Goal: Subscribe to service/newsletter

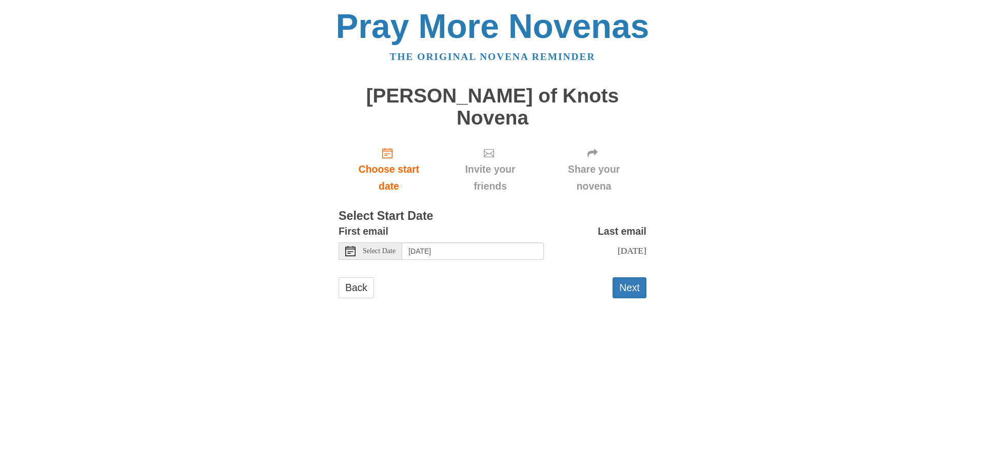
click at [387, 248] on span "Select Date" at bounding box center [379, 251] width 33 height 7
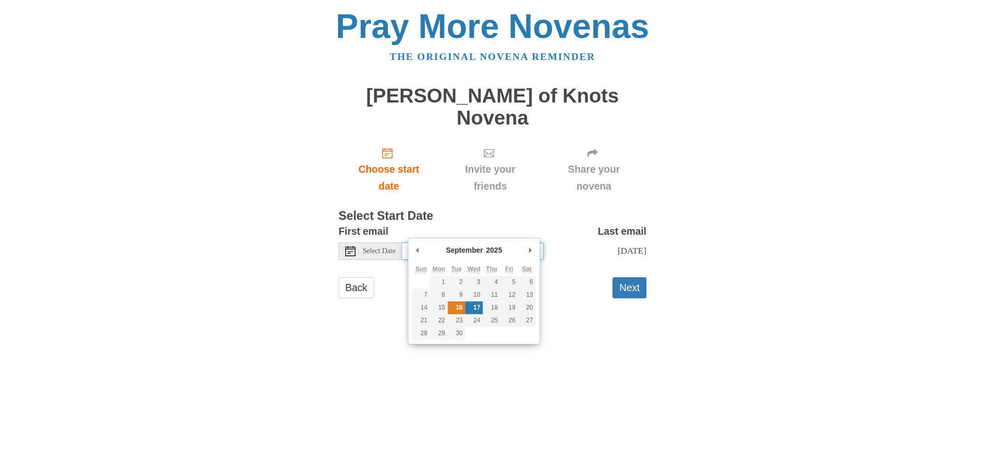
type input "Tuesday, September 16th"
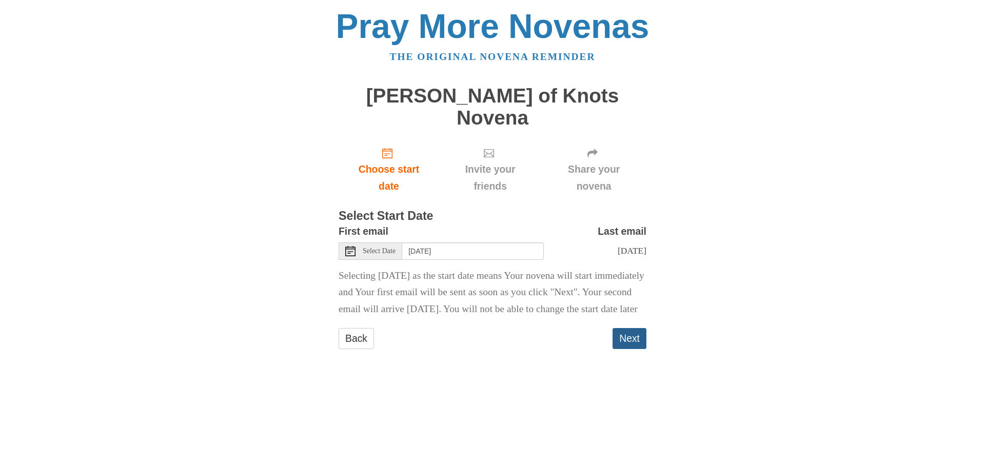
click at [620, 341] on button "Next" at bounding box center [630, 338] width 34 height 21
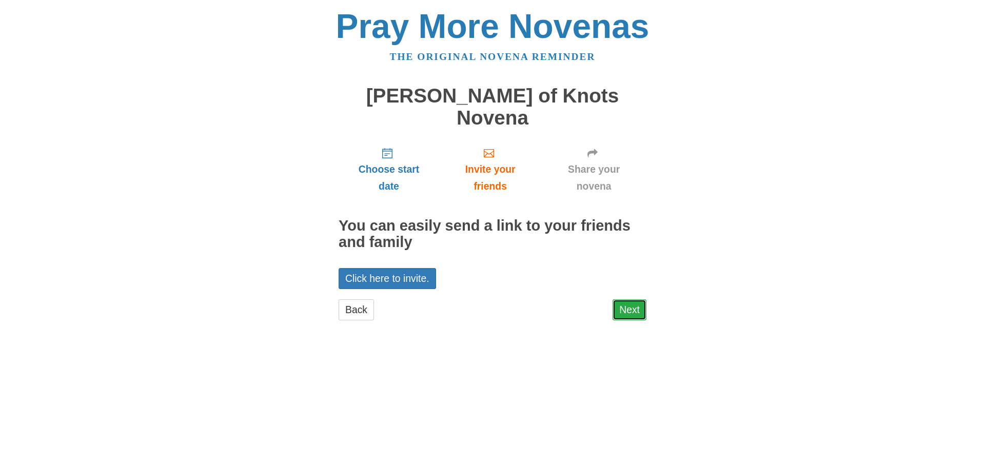
click at [625, 300] on link "Next" at bounding box center [630, 310] width 34 height 21
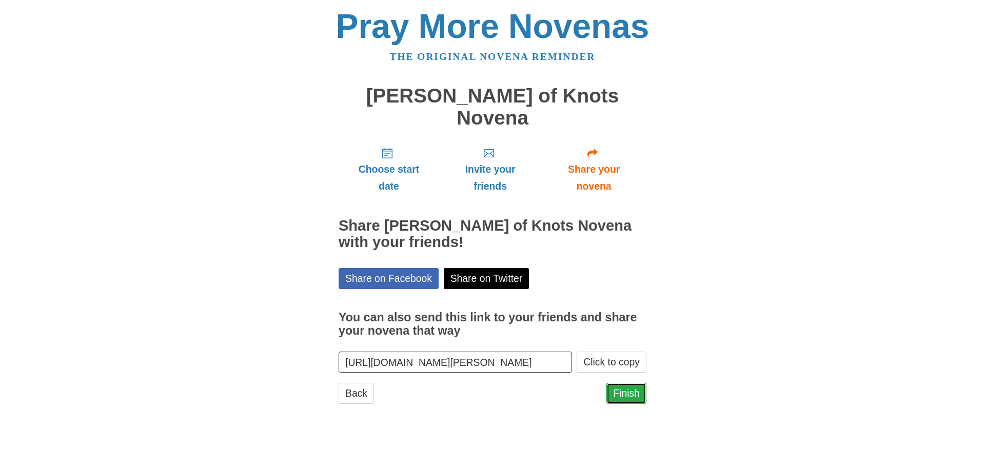
click at [621, 383] on link "Finish" at bounding box center [626, 393] width 40 height 21
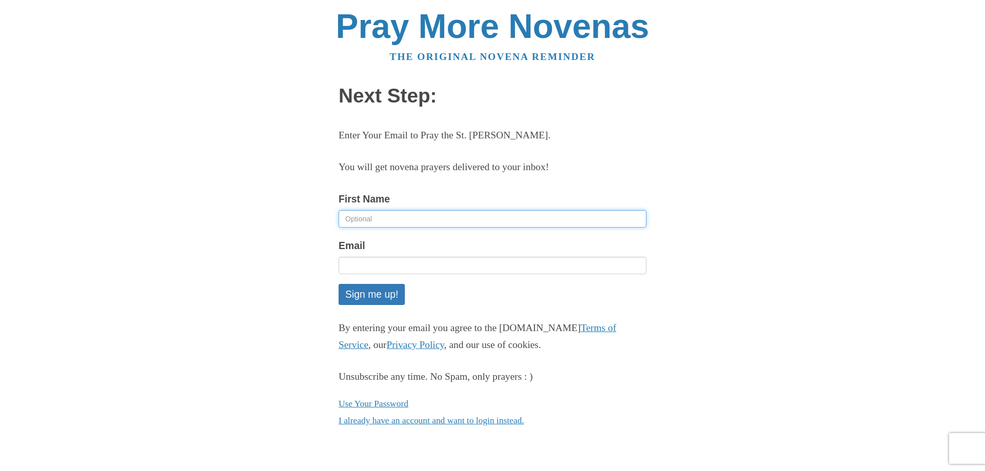
click at [414, 216] on input "First Name" at bounding box center [493, 218] width 308 height 17
type input "[PERSON_NAME]"
type input "rosaliefazio8@gmail.com"
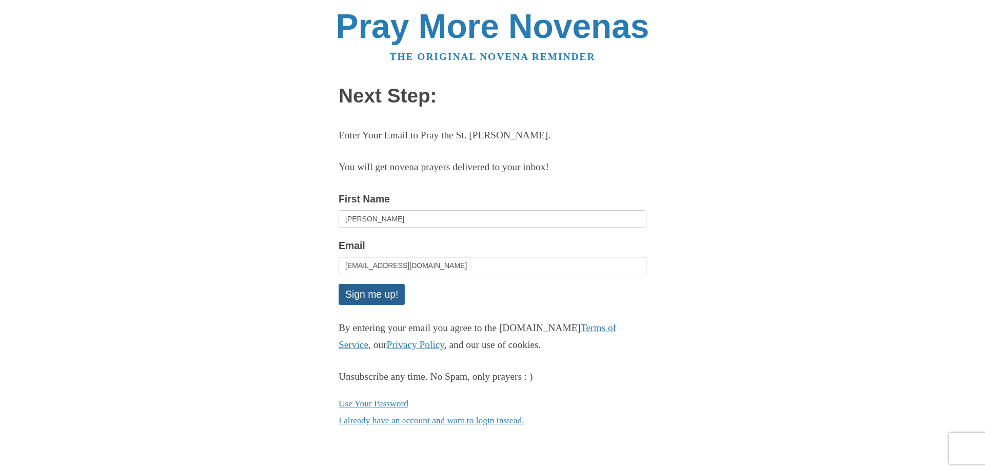
click at [378, 292] on button "Sign me up!" at bounding box center [372, 294] width 66 height 21
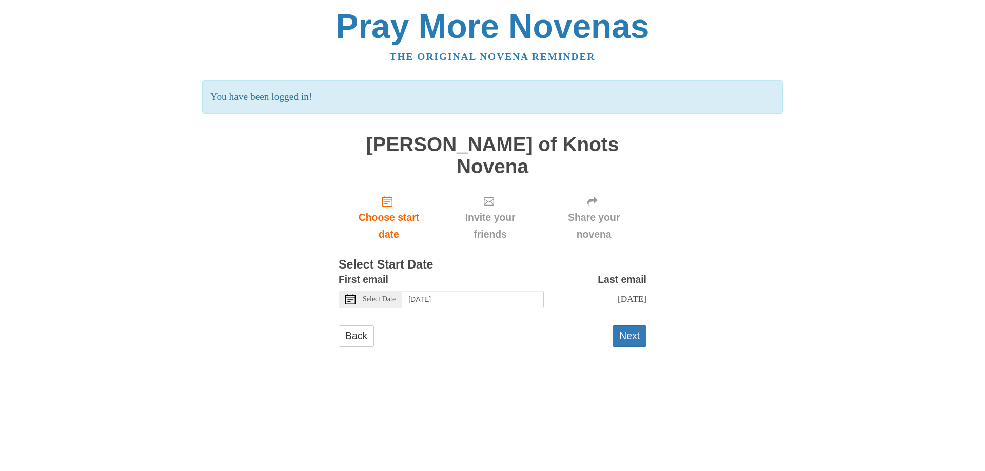
click at [352, 294] on use at bounding box center [350, 299] width 10 height 10
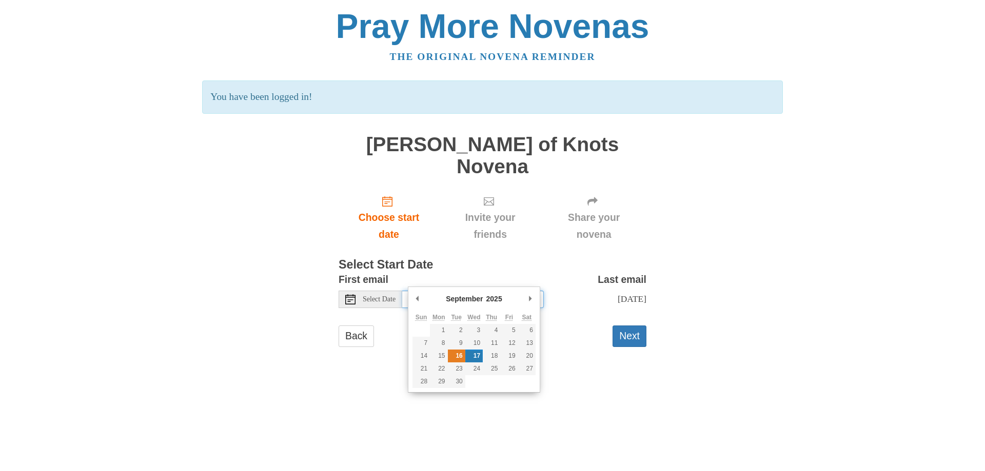
type input "[DATE]"
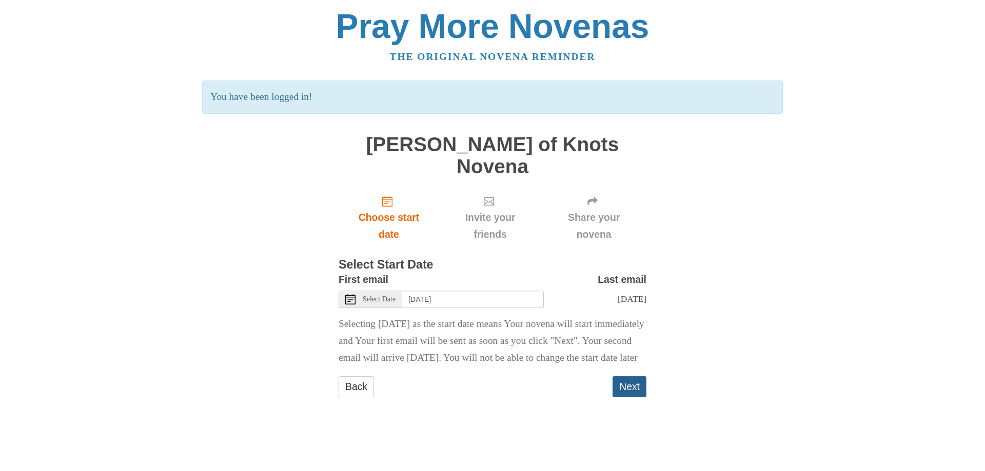
click at [639, 395] on button "Next" at bounding box center [630, 387] width 34 height 21
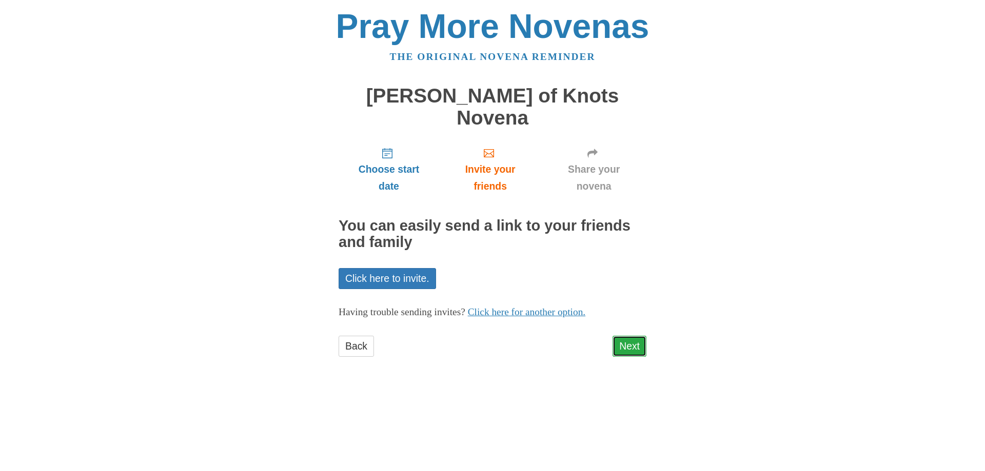
click at [639, 336] on link "Next" at bounding box center [630, 346] width 34 height 21
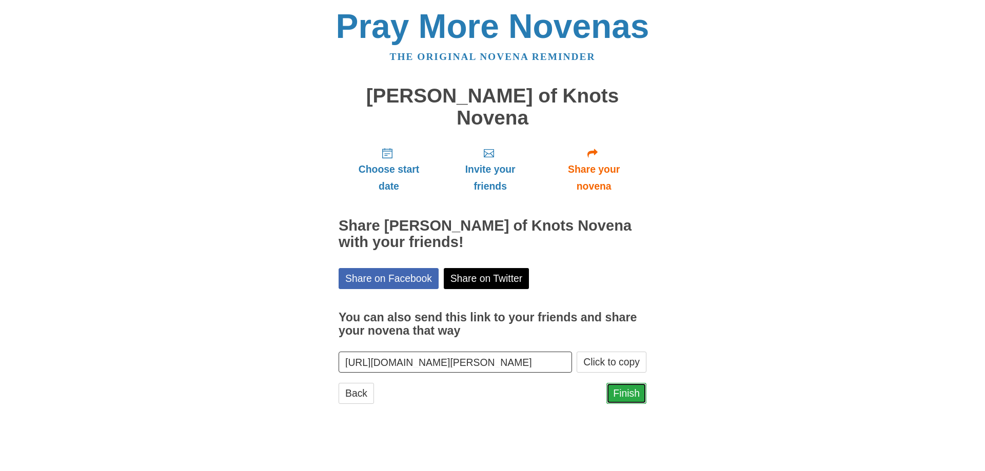
click at [640, 383] on link "Finish" at bounding box center [626, 393] width 40 height 21
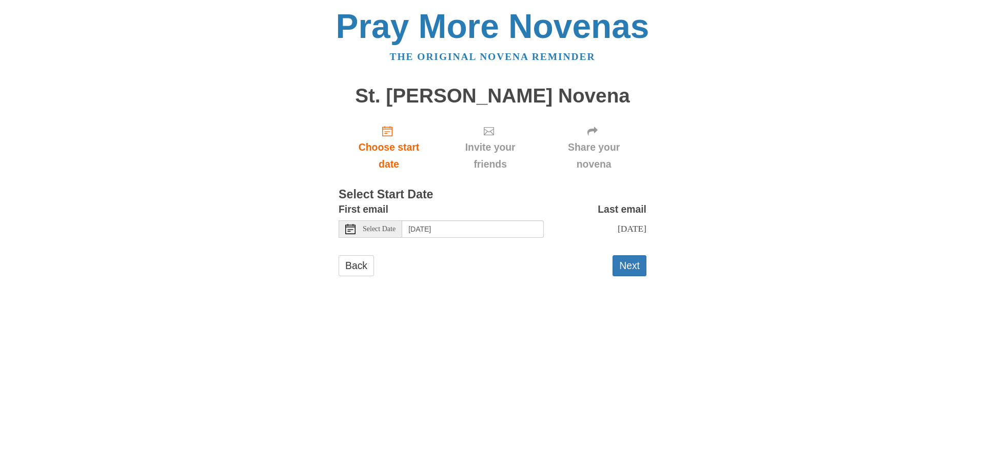
click at [380, 237] on div "Select Date" at bounding box center [371, 229] width 64 height 17
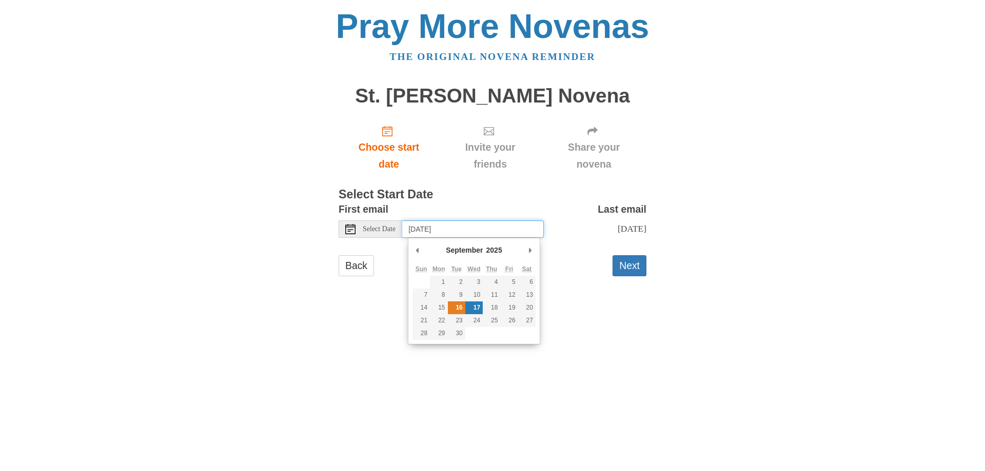
type input "Tuesday, September 16th"
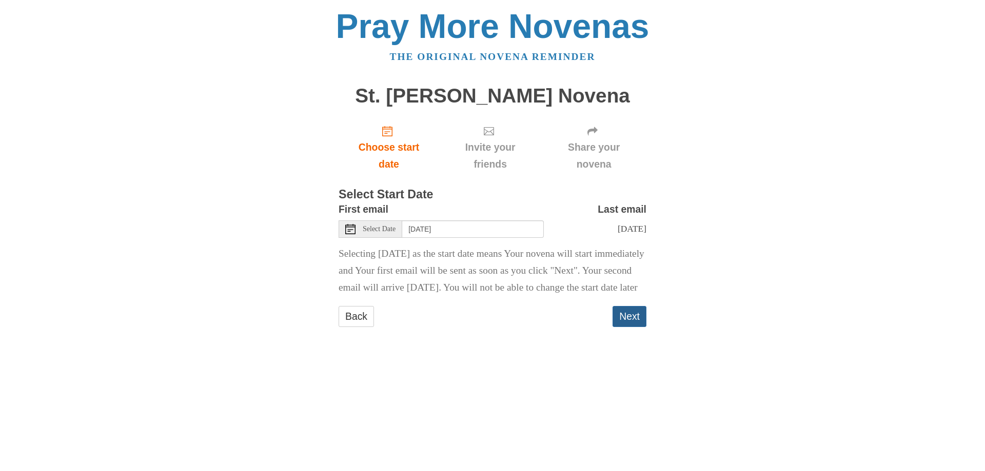
click at [633, 327] on button "Next" at bounding box center [630, 316] width 34 height 21
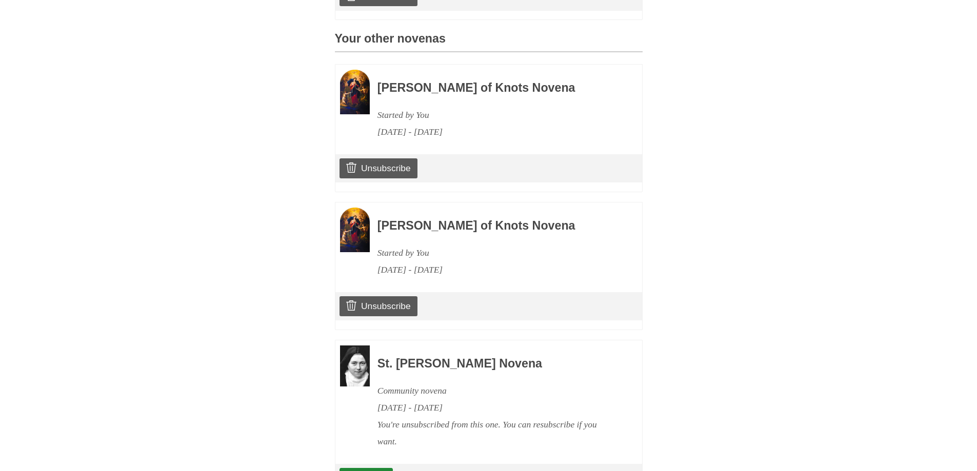
scroll to position [535, 0]
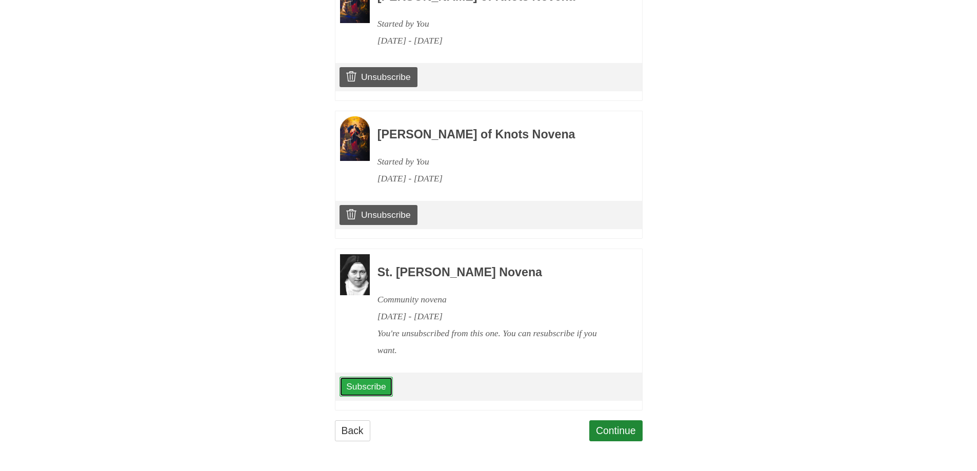
click at [380, 391] on link "Subscribe" at bounding box center [366, 386] width 53 height 19
click at [614, 430] on link "Continue" at bounding box center [615, 431] width 53 height 21
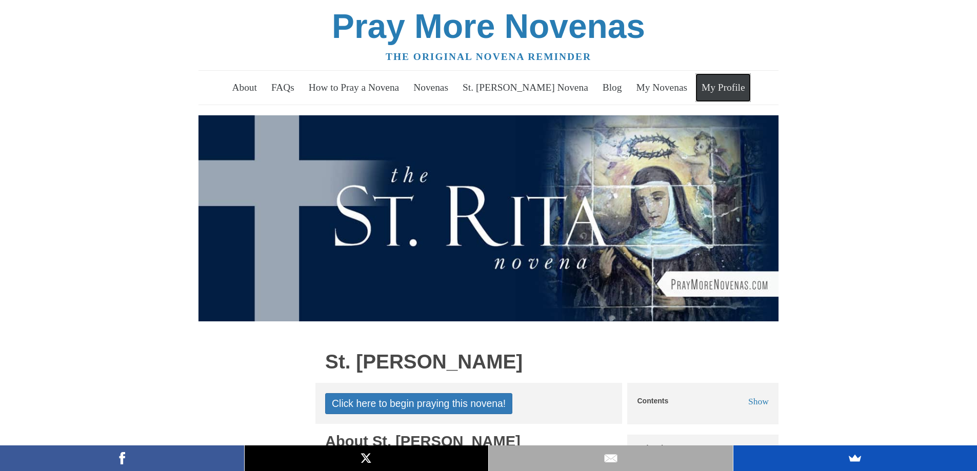
click at [721, 89] on link "My Profile" at bounding box center [723, 87] width 55 height 29
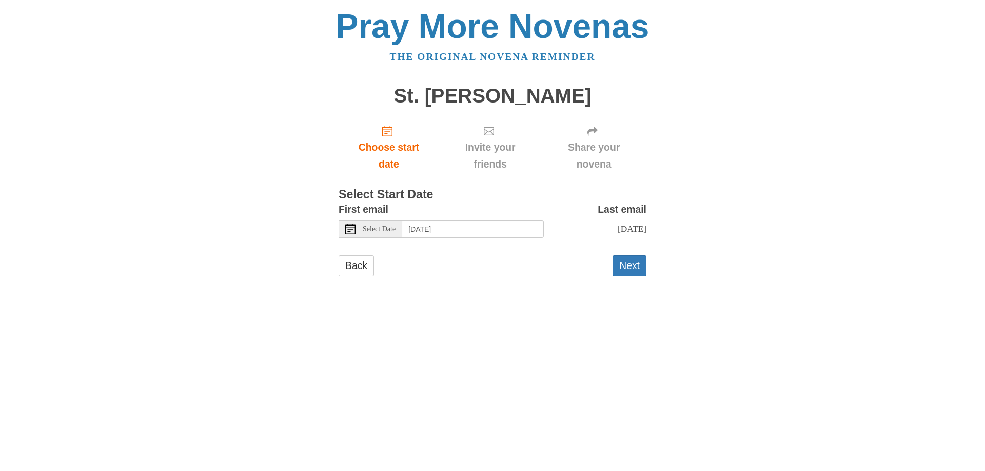
click at [384, 230] on span "Select Date" at bounding box center [379, 229] width 33 height 7
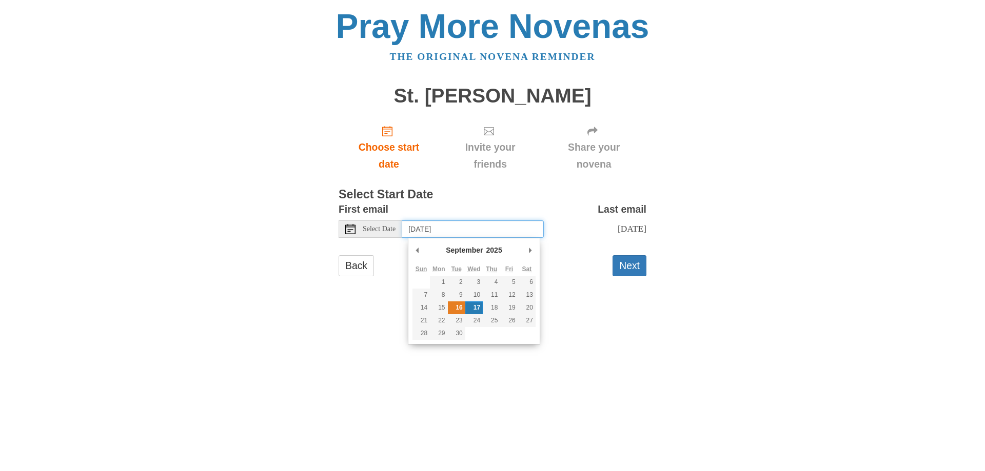
type input "Tuesday, September 16th"
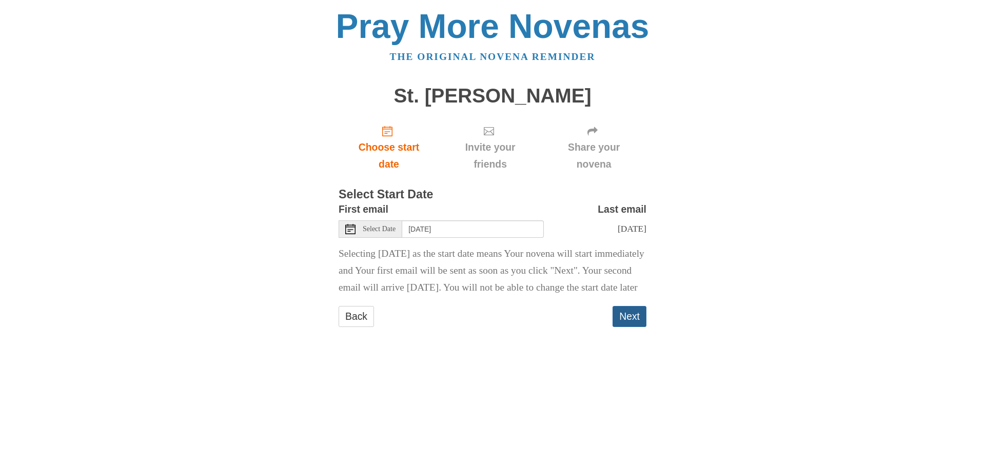
click at [630, 327] on button "Next" at bounding box center [630, 316] width 34 height 21
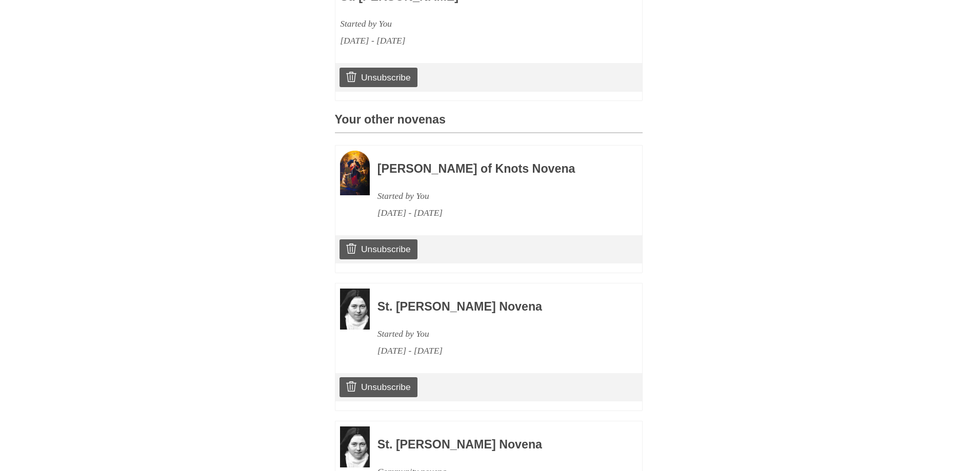
scroll to position [501, 0]
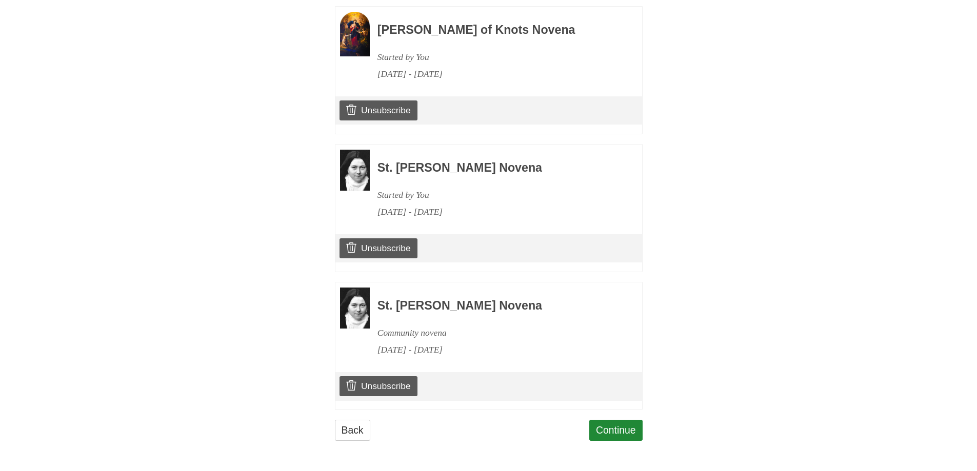
click at [503, 307] on h3 "St. Therese Novena" at bounding box center [496, 306] width 237 height 13
click at [418, 390] on div "Unsubscribe" at bounding box center [489, 386] width 307 height 29
click at [411, 389] on link "Unsubscribe" at bounding box center [378, 386] width 77 height 19
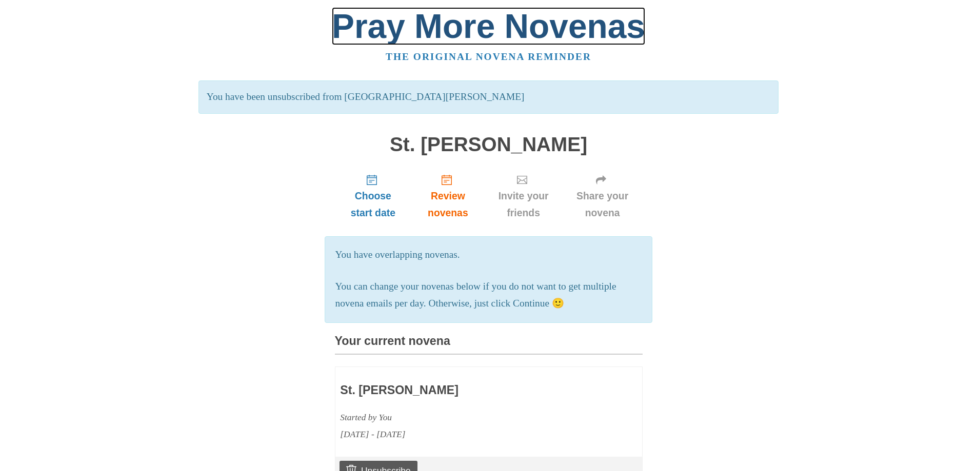
click at [431, 33] on link "Pray More Novenas" at bounding box center [488, 26] width 313 height 38
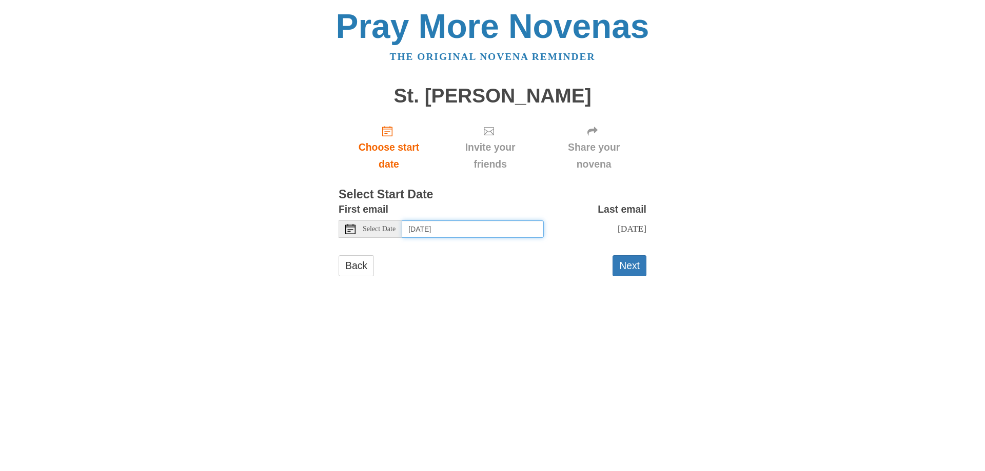
click at [480, 225] on input "Wednesday, September 17th" at bounding box center [473, 229] width 142 height 17
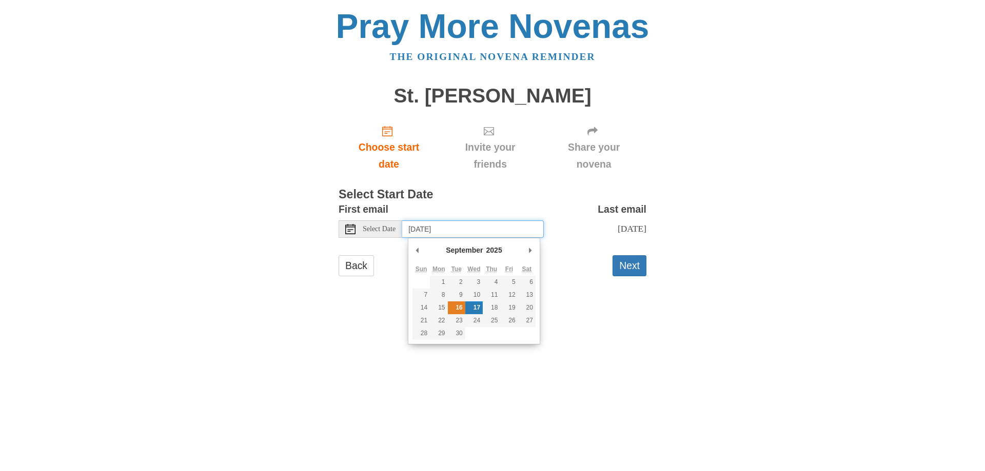
type input "Tuesday, September 16th"
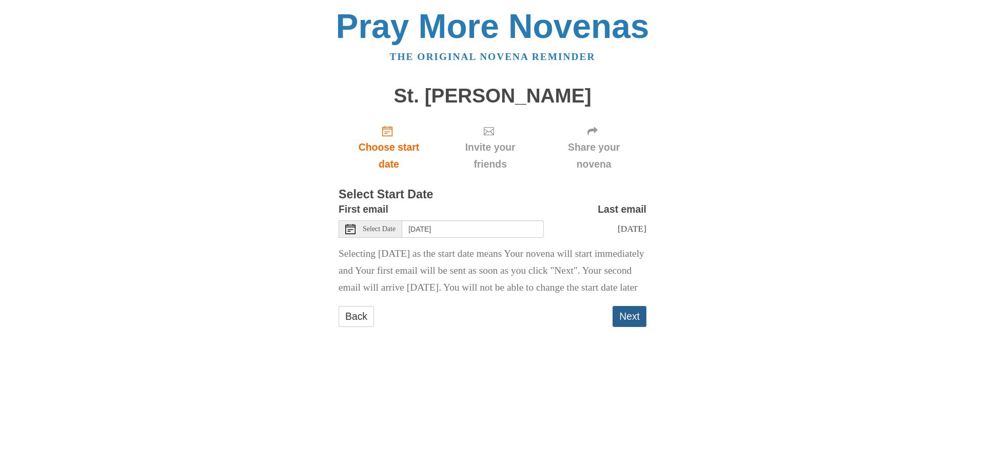
click at [625, 327] on button "Next" at bounding box center [630, 316] width 34 height 21
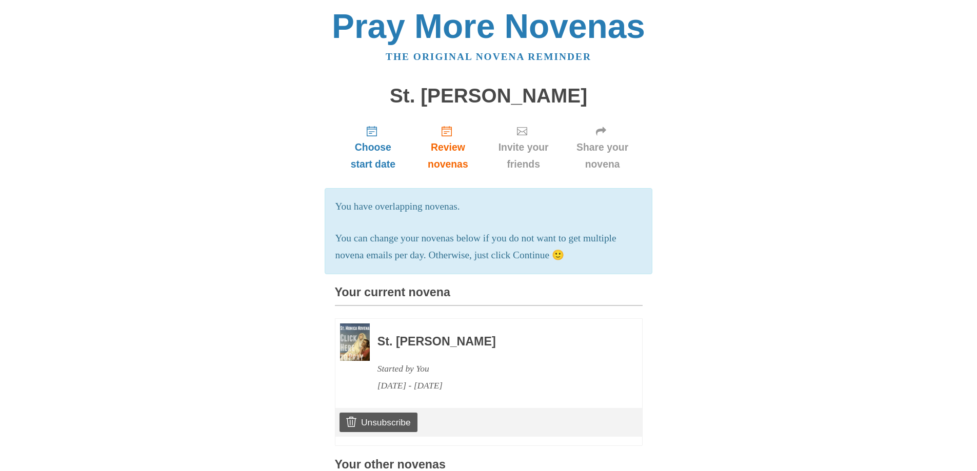
click at [570, 5] on header "Pray More Novenas The original novena reminder" at bounding box center [489, 33] width 580 height 66
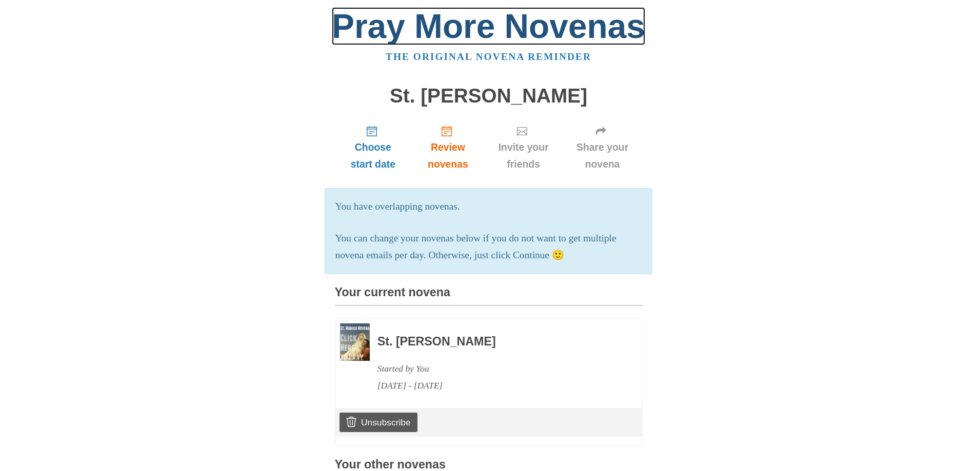
click at [566, 42] on link "Pray More Novenas" at bounding box center [488, 26] width 313 height 38
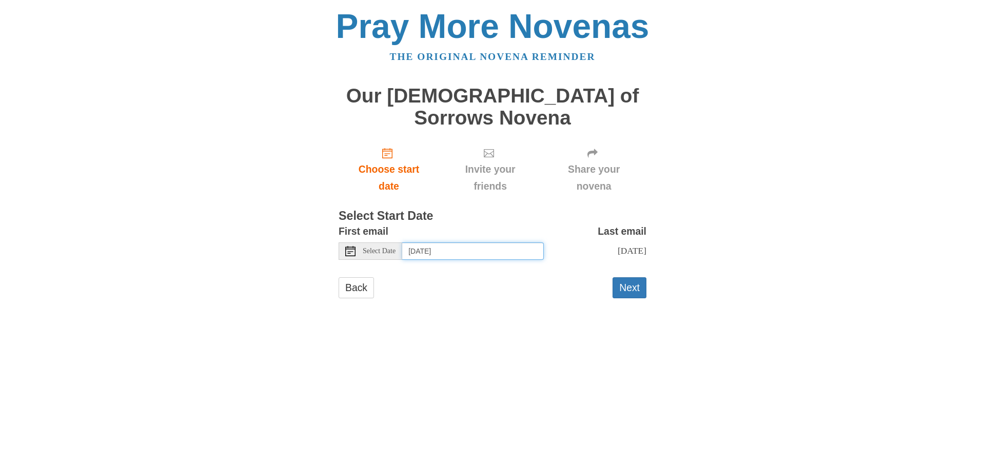
click at [429, 243] on input "[DATE]" at bounding box center [473, 251] width 142 height 17
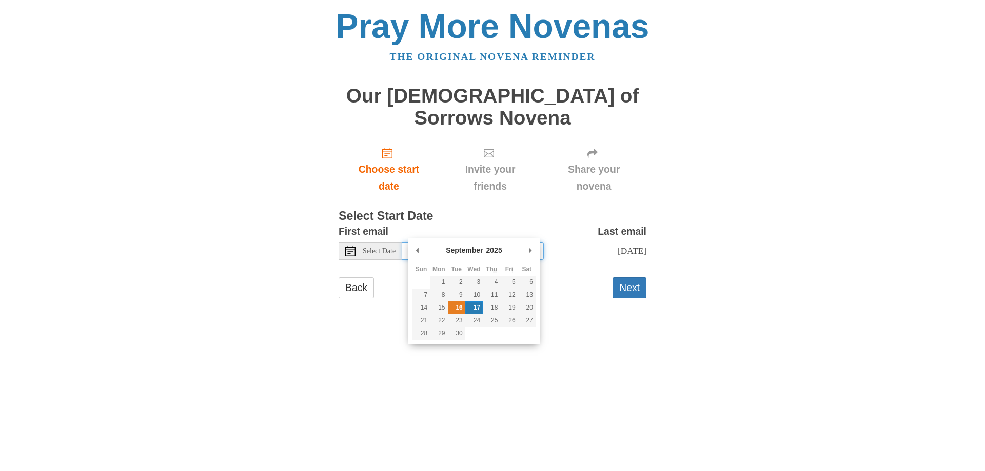
type input "[DATE]"
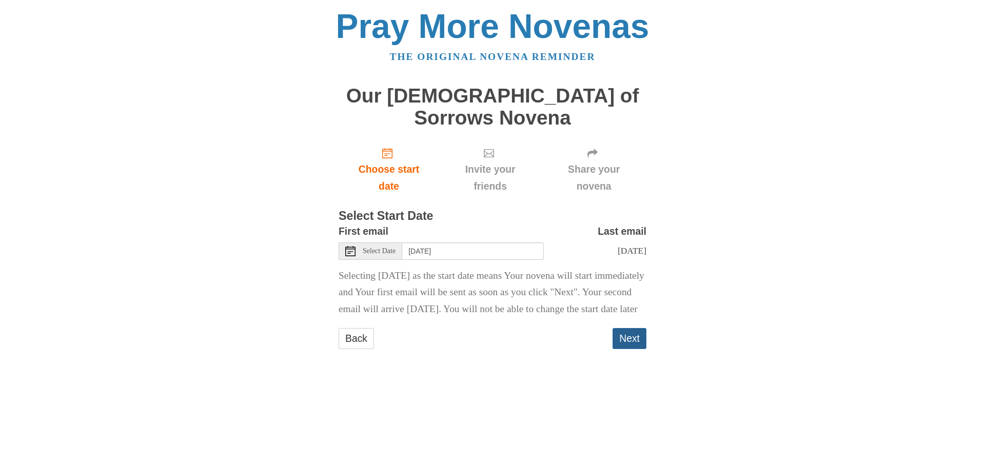
click at [636, 349] on button "Next" at bounding box center [630, 338] width 34 height 21
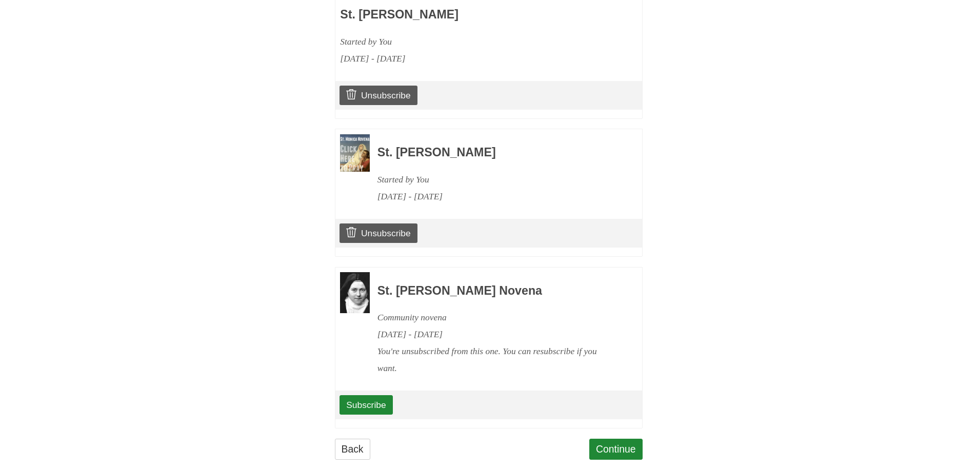
scroll to position [811, 0]
